Goal: Task Accomplishment & Management: Manage account settings

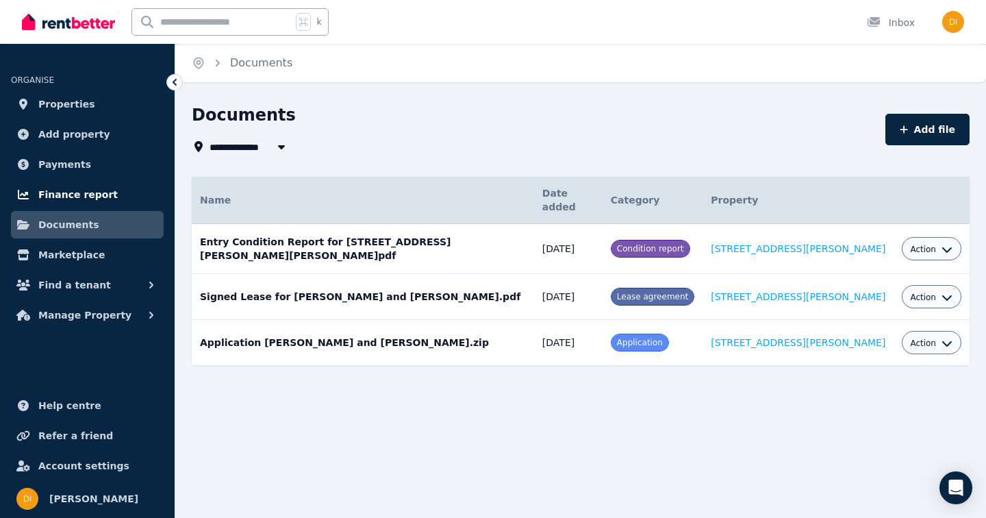
click at [81, 193] on span "Finance report" at bounding box center [77, 194] width 79 height 16
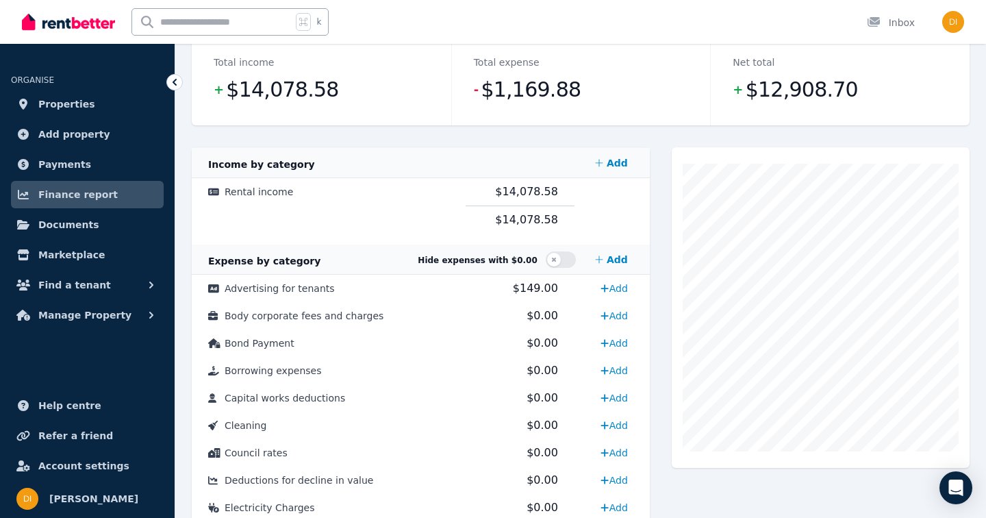
scroll to position [192, 0]
click at [60, 230] on span "Documents" at bounding box center [68, 224] width 61 height 16
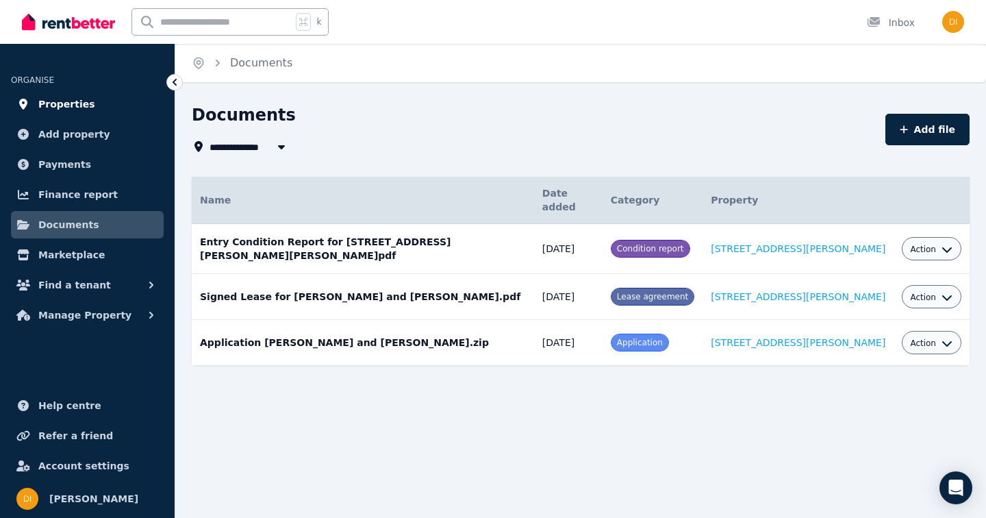
click at [73, 105] on span "Properties" at bounding box center [66, 104] width 57 height 16
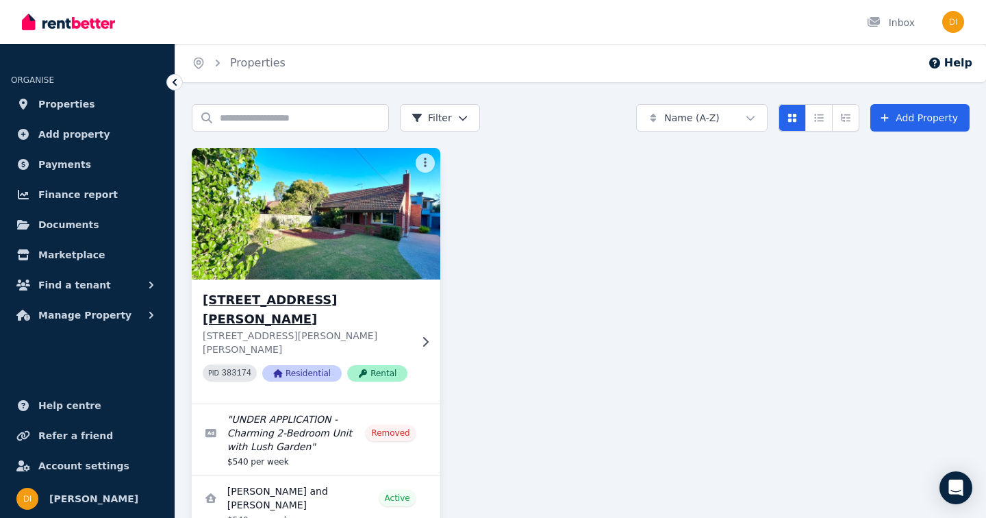
click at [426, 336] on icon at bounding box center [425, 341] width 5 height 10
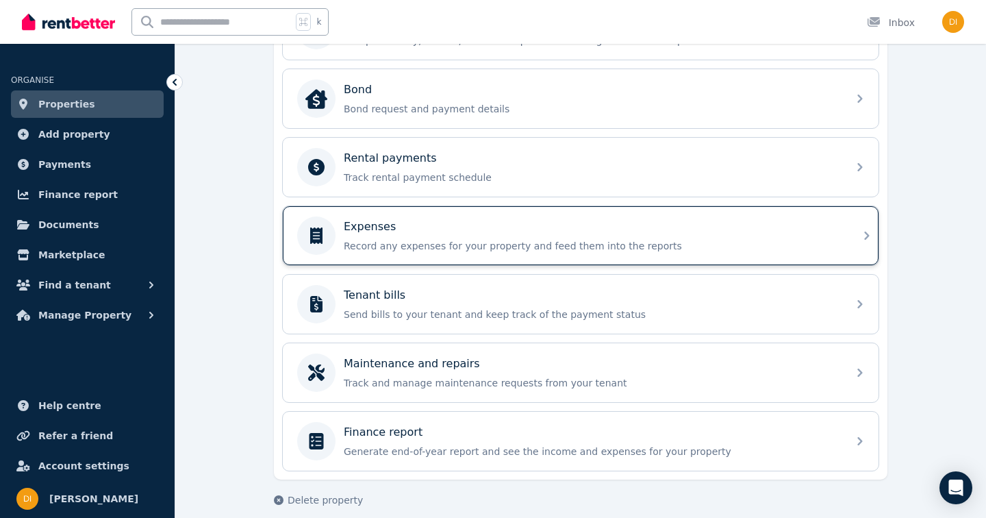
scroll to position [515, 0]
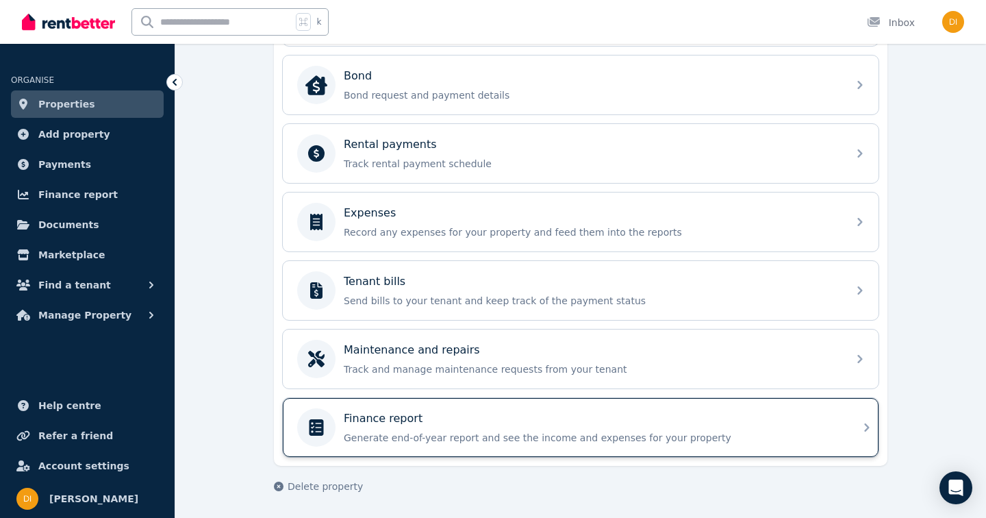
click at [447, 436] on p "Generate end-of-year report and see the income and expenses for your property" at bounding box center [592, 438] width 496 height 14
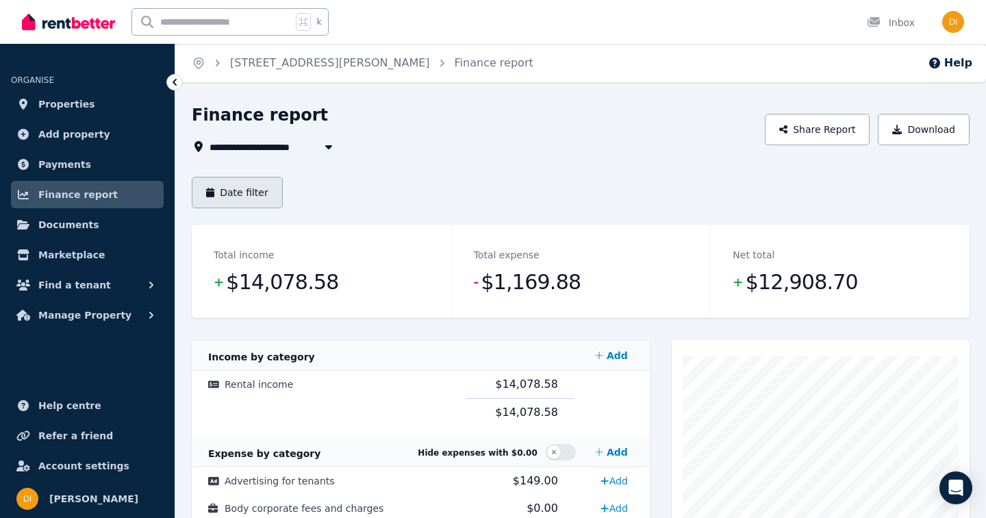
click at [236, 184] on button "Date filter" at bounding box center [237, 193] width 91 height 32
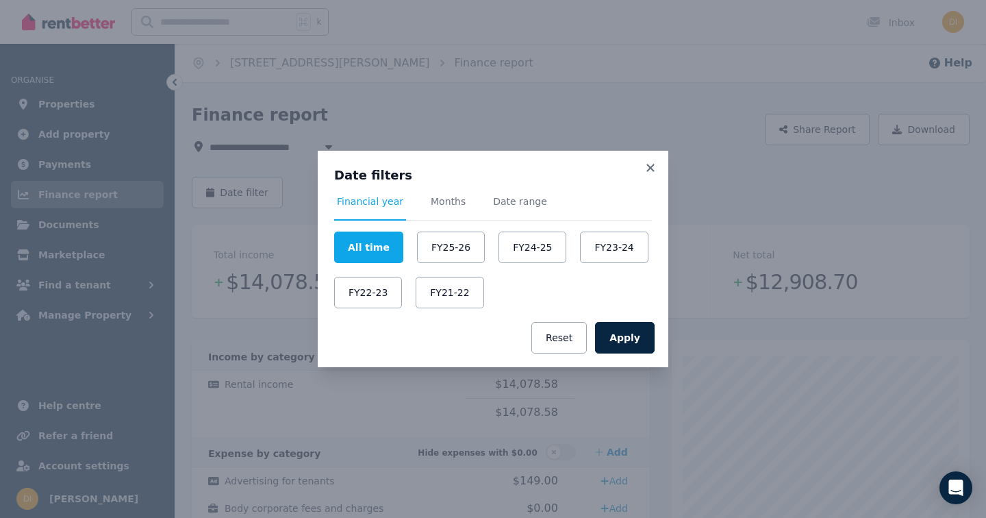
click at [381, 208] on span "Financial year" at bounding box center [370, 202] width 66 height 14
click at [538, 246] on button "FY24-25" at bounding box center [533, 248] width 68 height 32
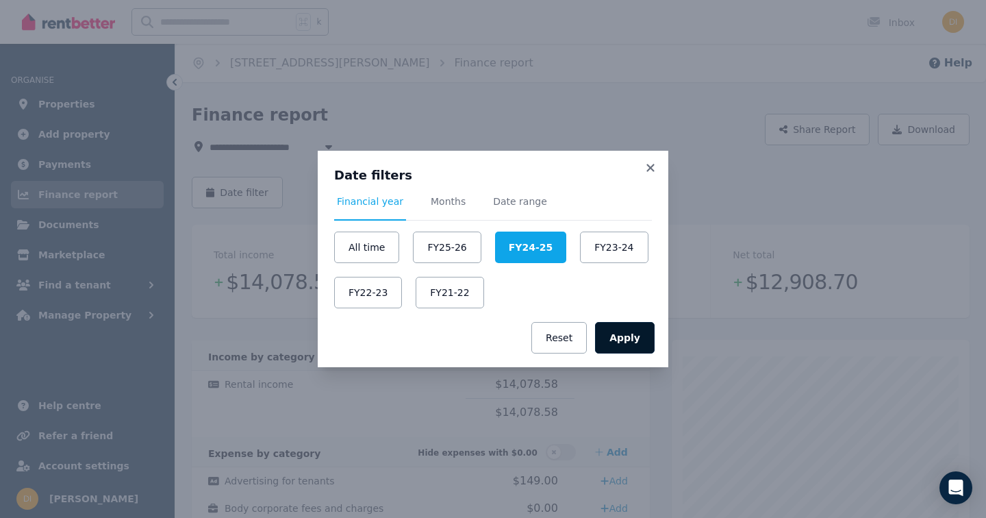
click at [639, 335] on button "Apply" at bounding box center [625, 338] width 60 height 32
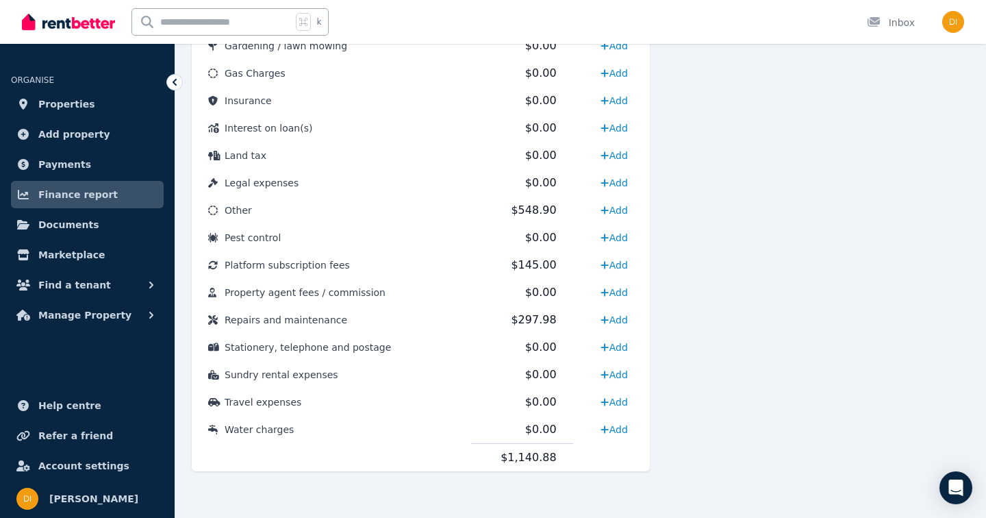
scroll to position [648, 0]
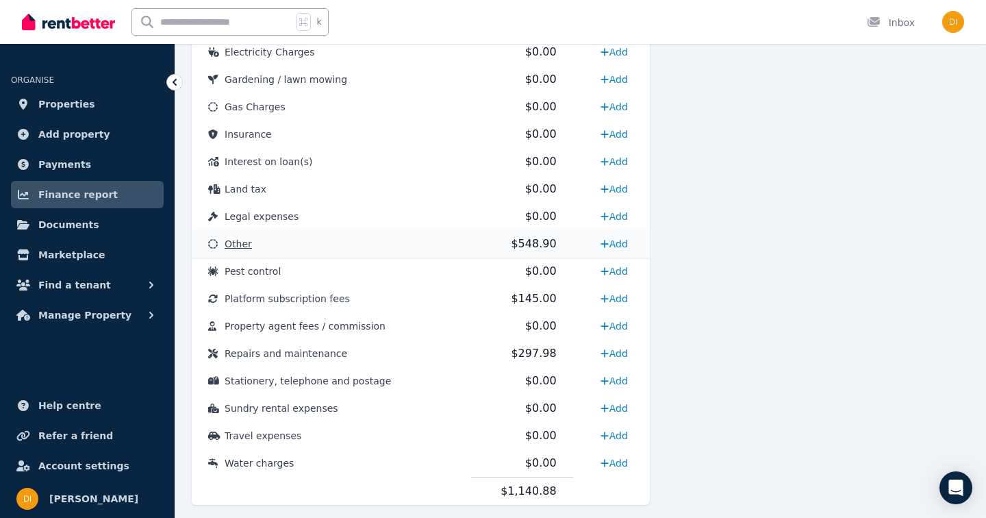
click at [234, 247] on span "Other" at bounding box center [238, 243] width 27 height 11
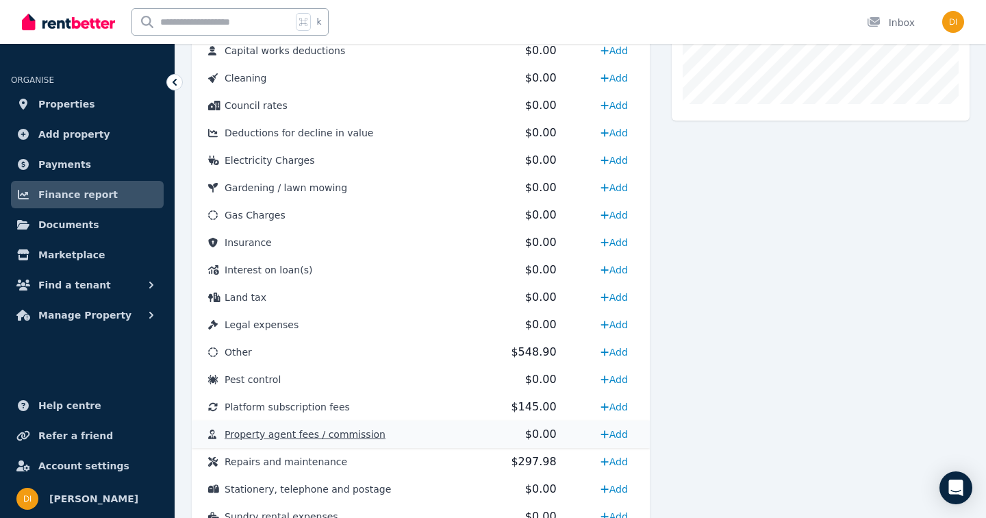
scroll to position [551, 0]
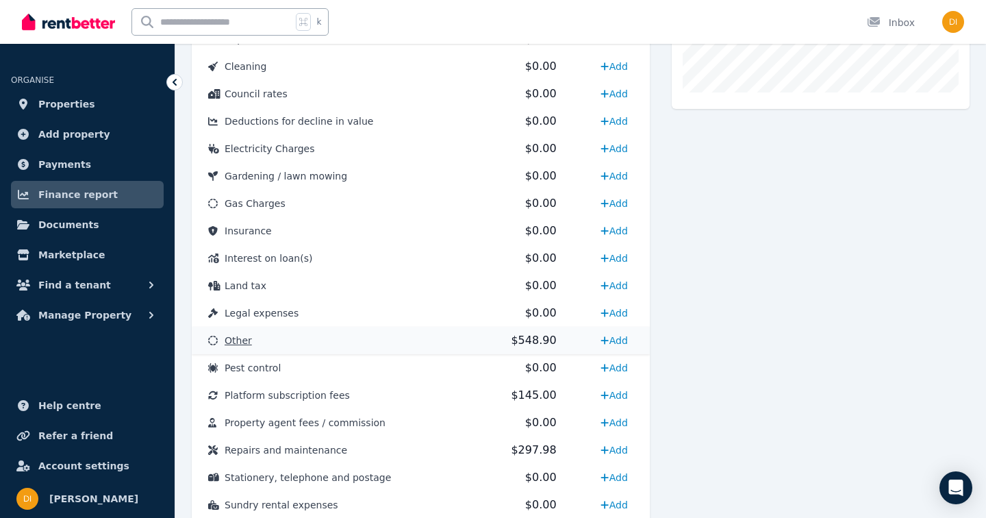
click at [248, 341] on span "Other" at bounding box center [238, 340] width 27 height 11
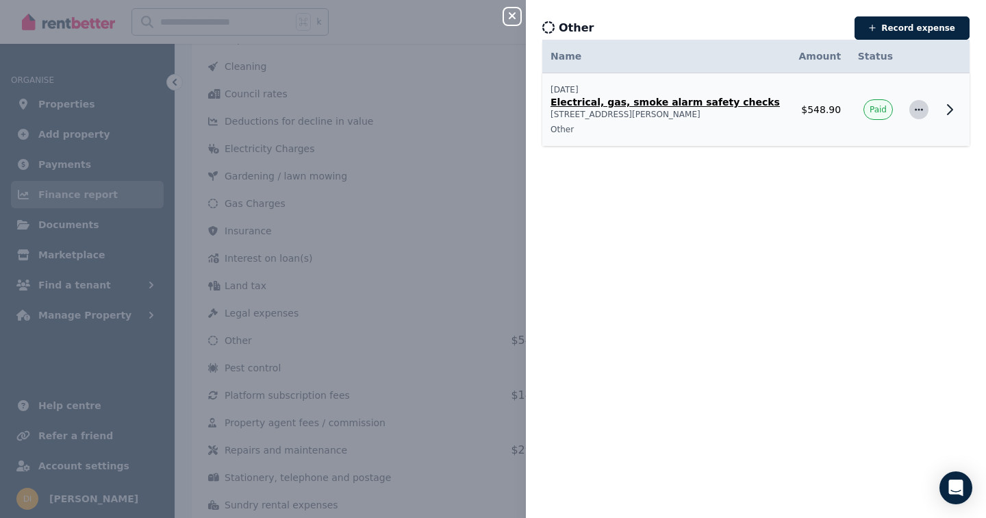
click at [921, 111] on icon "button" at bounding box center [919, 110] width 11 height 10
click at [884, 143] on span "Edit expense" at bounding box center [874, 146] width 88 height 16
select select "**********"
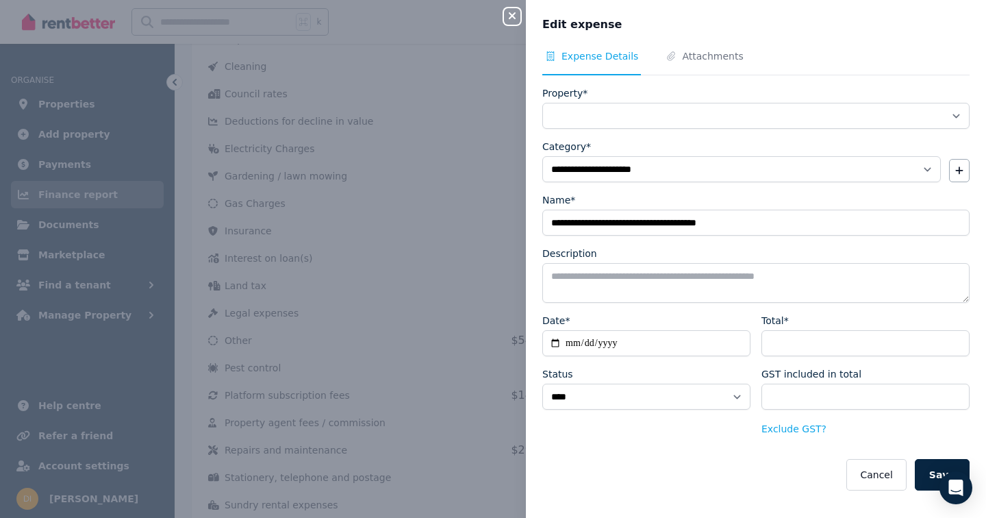
select select "**********"
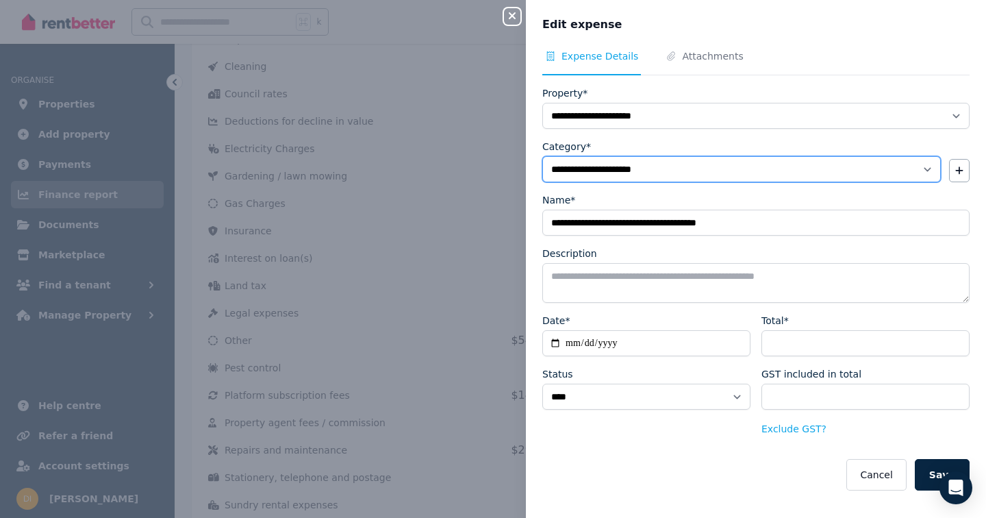
click at [806, 167] on select "**********" at bounding box center [742, 169] width 399 height 26
click at [931, 172] on select "**********" at bounding box center [742, 169] width 399 height 26
select select "**********"
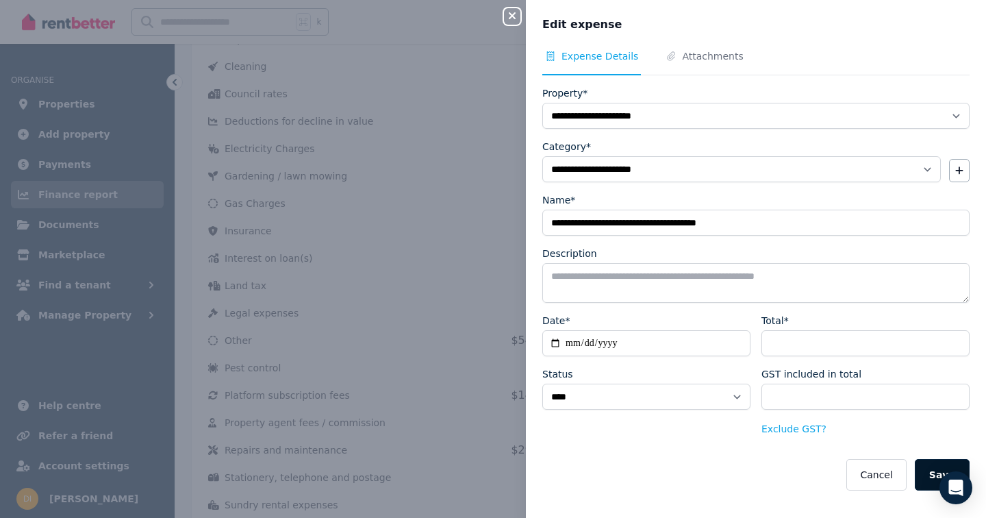
click at [928, 466] on button "Save" at bounding box center [942, 475] width 55 height 32
click at [518, 19] on icon "button" at bounding box center [512, 15] width 16 height 11
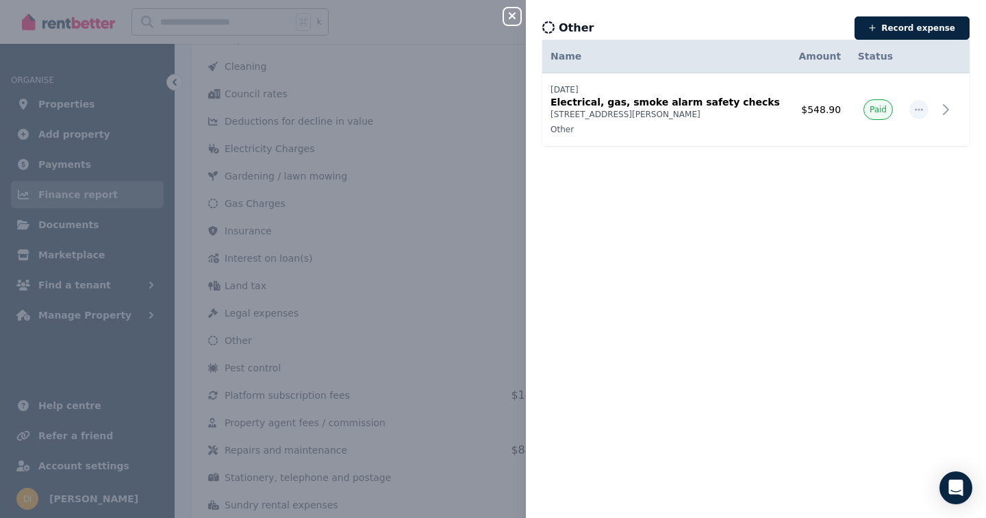
click at [516, 18] on icon "button" at bounding box center [512, 15] width 16 height 11
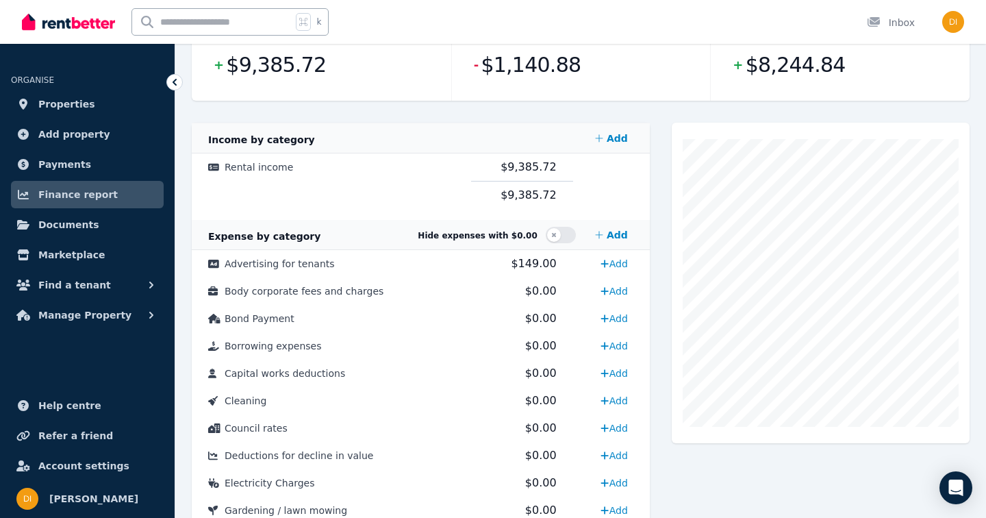
scroll to position [0, 0]
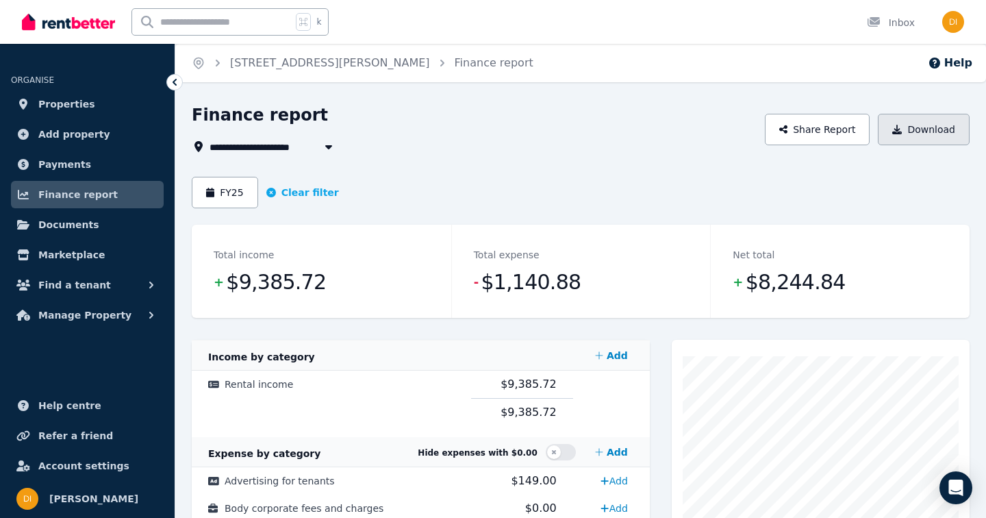
click at [948, 124] on button "Download" at bounding box center [924, 130] width 92 height 32
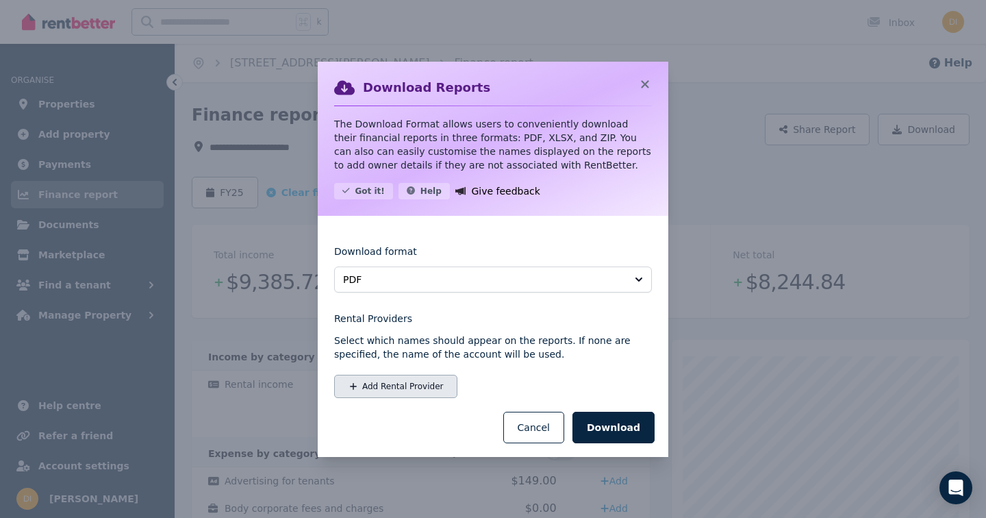
click at [366, 388] on button "Add Rental Provider" at bounding box center [395, 386] width 123 height 23
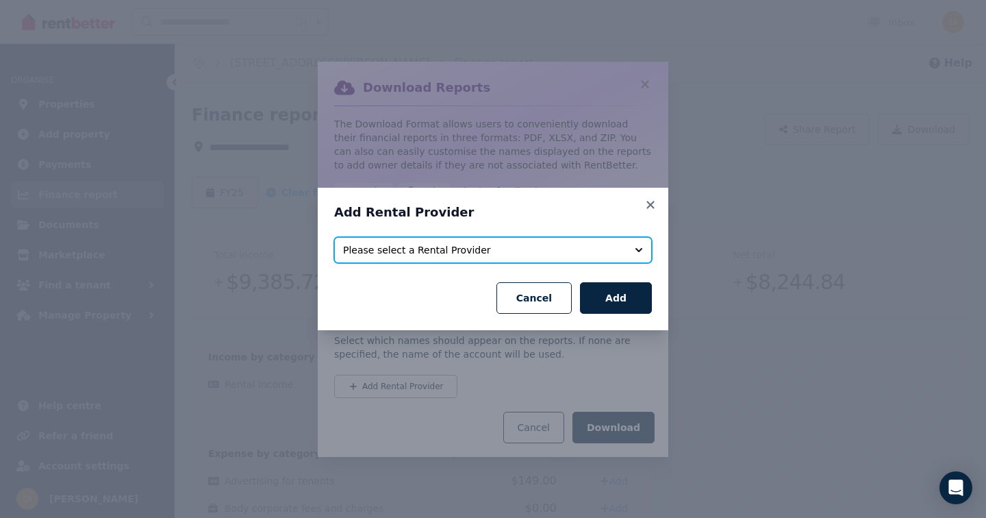
click at [478, 256] on span "Please select a Rental Provider" at bounding box center [483, 250] width 281 height 14
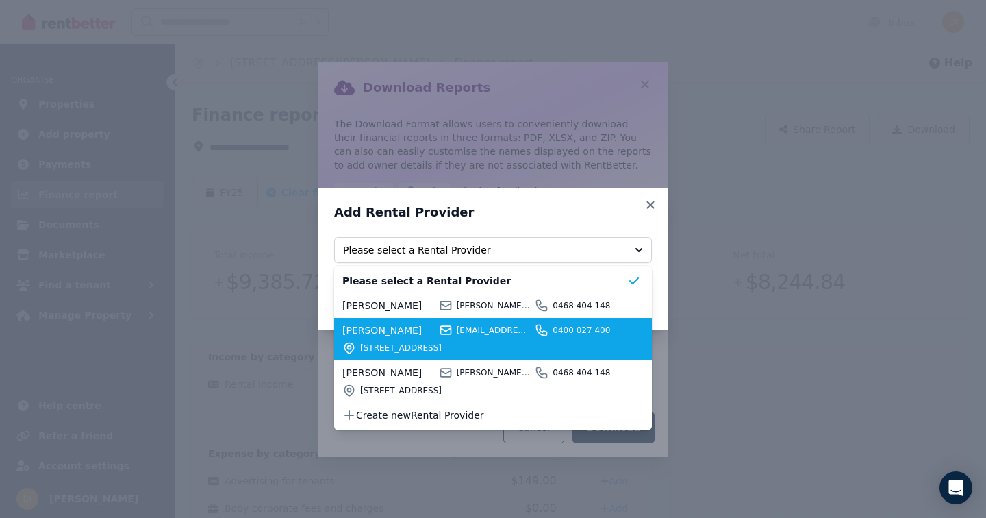
click at [391, 334] on span "[PERSON_NAME]" at bounding box center [389, 330] width 92 height 14
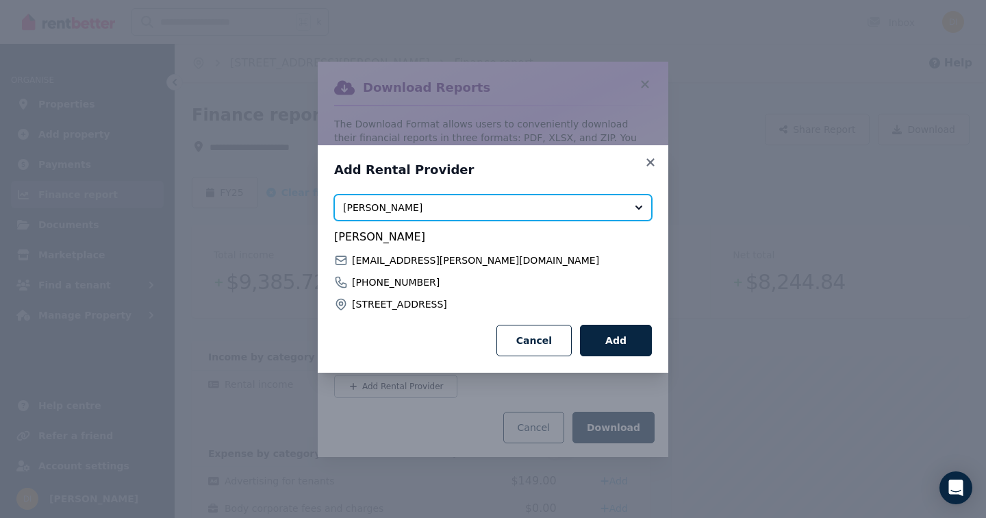
click at [560, 204] on span "[PERSON_NAME]" at bounding box center [483, 208] width 281 height 14
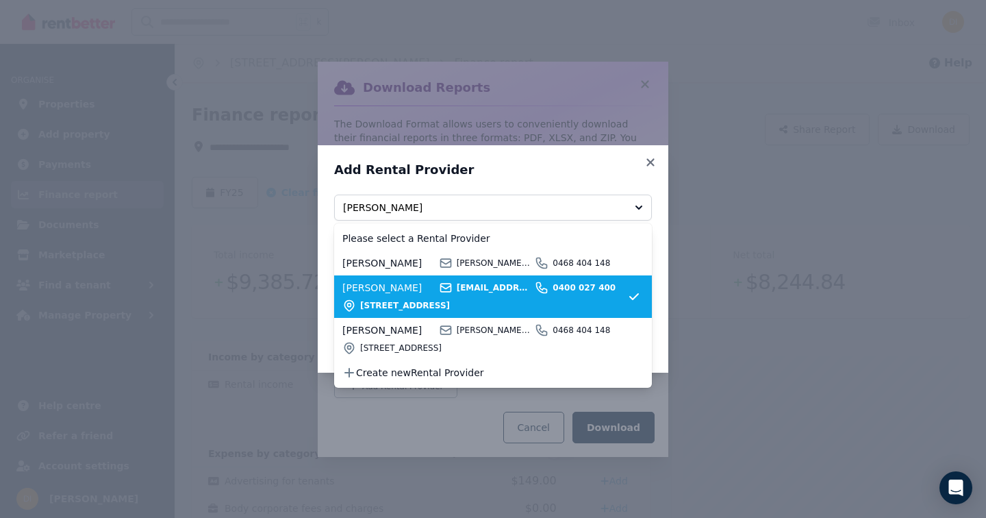
click at [403, 299] on div "[STREET_ADDRESS]" at bounding box center [485, 306] width 285 height 14
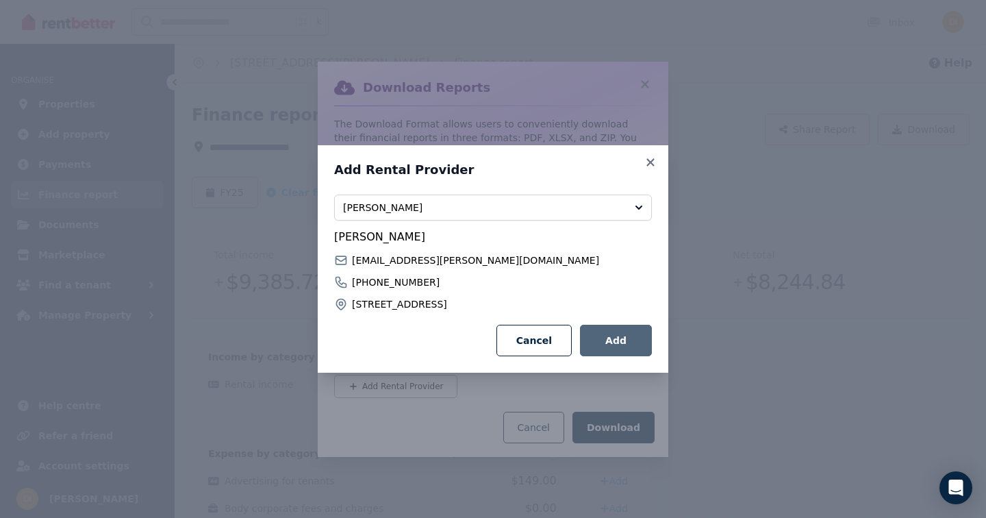
click at [596, 339] on button "Add" at bounding box center [616, 341] width 72 height 32
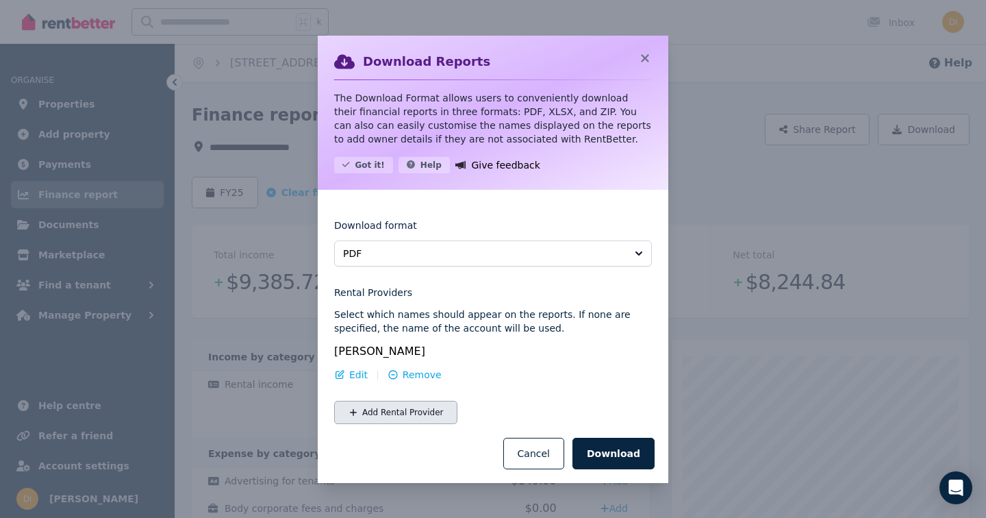
click at [397, 414] on button "Add Rental Provider" at bounding box center [395, 412] width 123 height 23
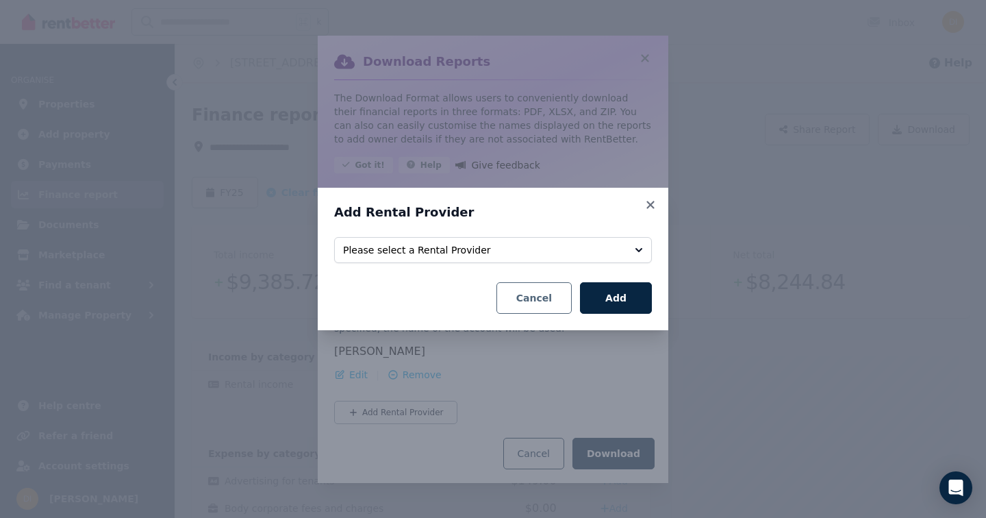
click at [545, 295] on button "Cancel" at bounding box center [534, 298] width 75 height 32
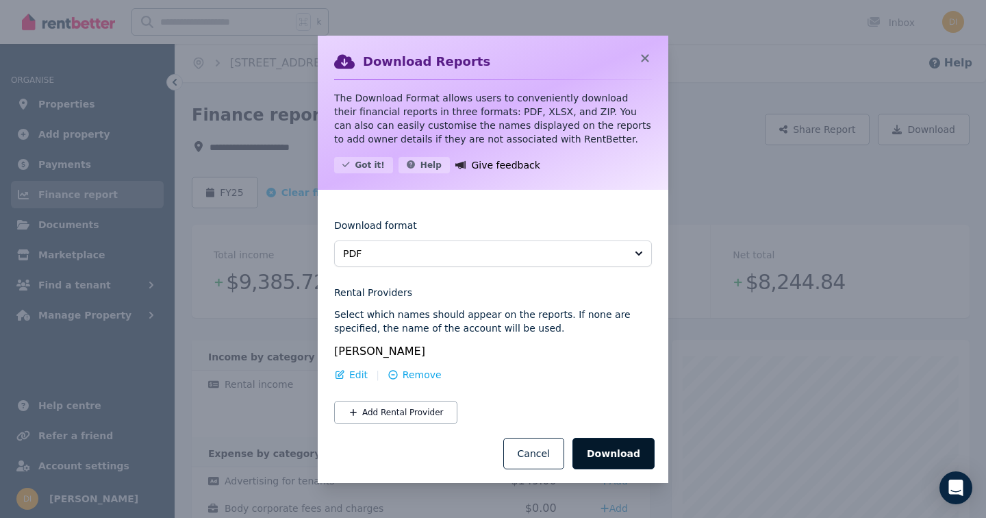
click at [612, 447] on button "Download" at bounding box center [614, 454] width 82 height 32
